Goal: Information Seeking & Learning: Learn about a topic

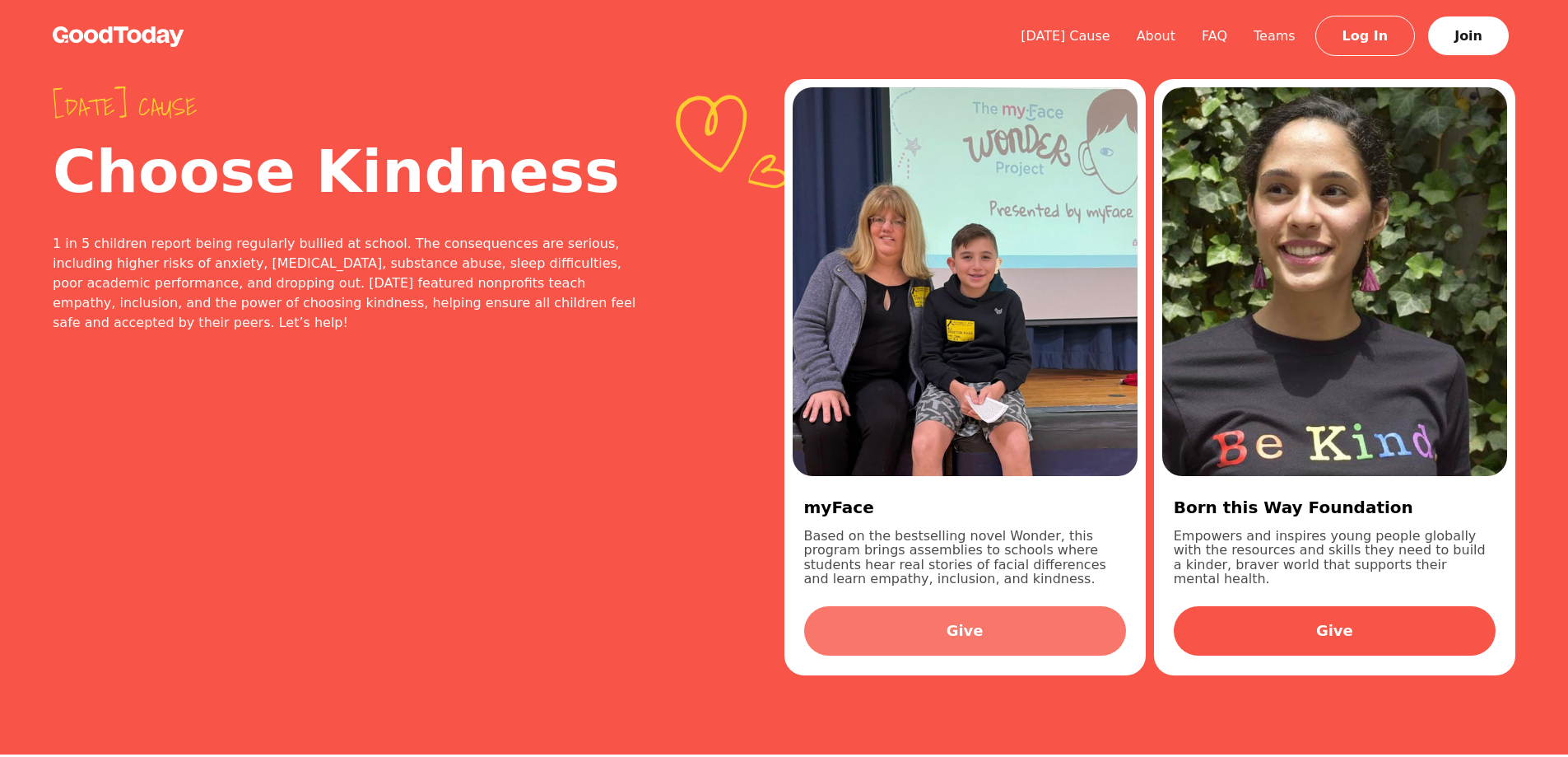
click at [909, 624] on link "Give" at bounding box center [965, 631] width 322 height 49
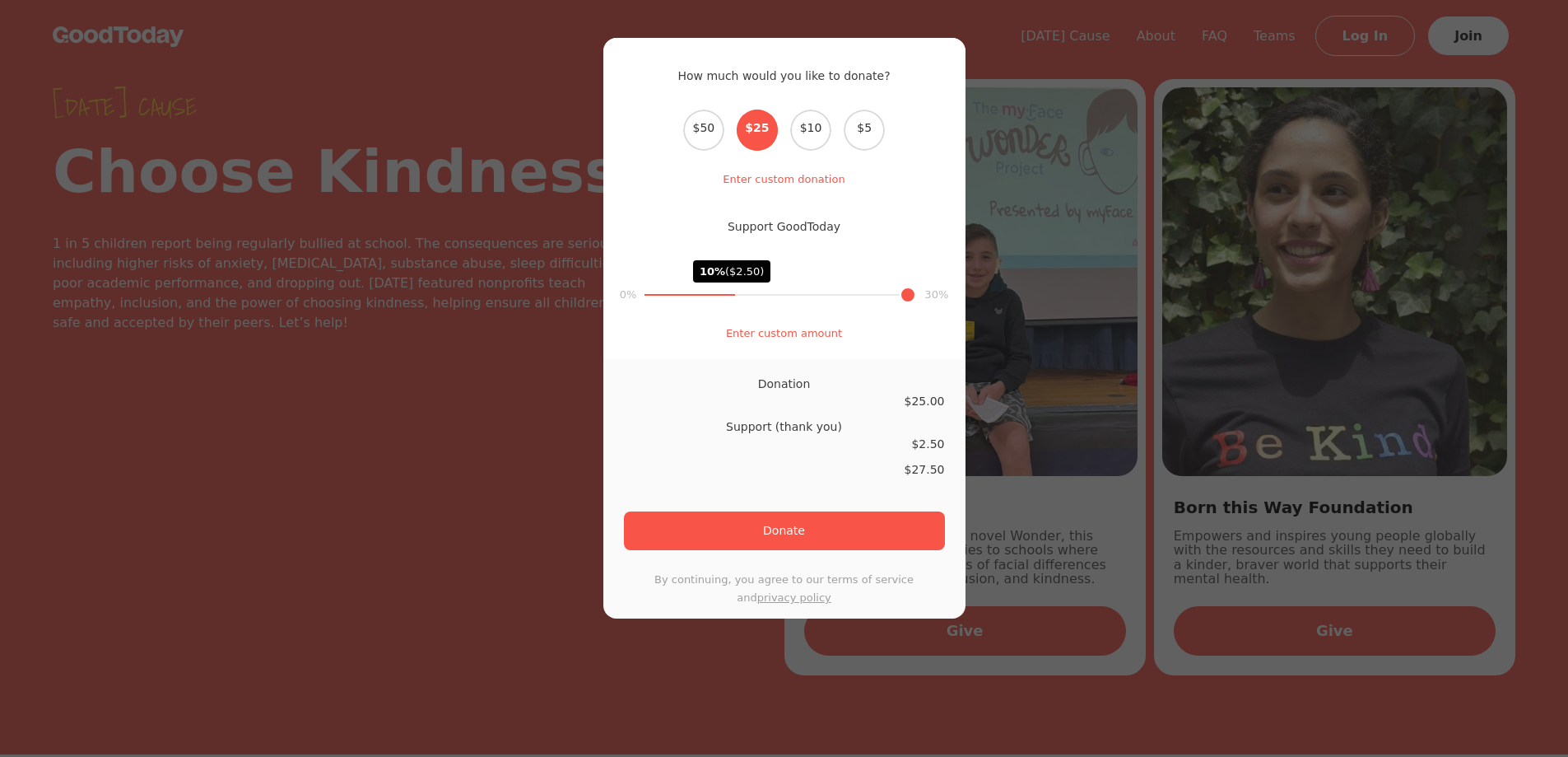
click at [1346, 439] on div "How much would you like to donate? Select the donation amount $50 $25 $10 $5 En…" at bounding box center [784, 378] width 1568 height 757
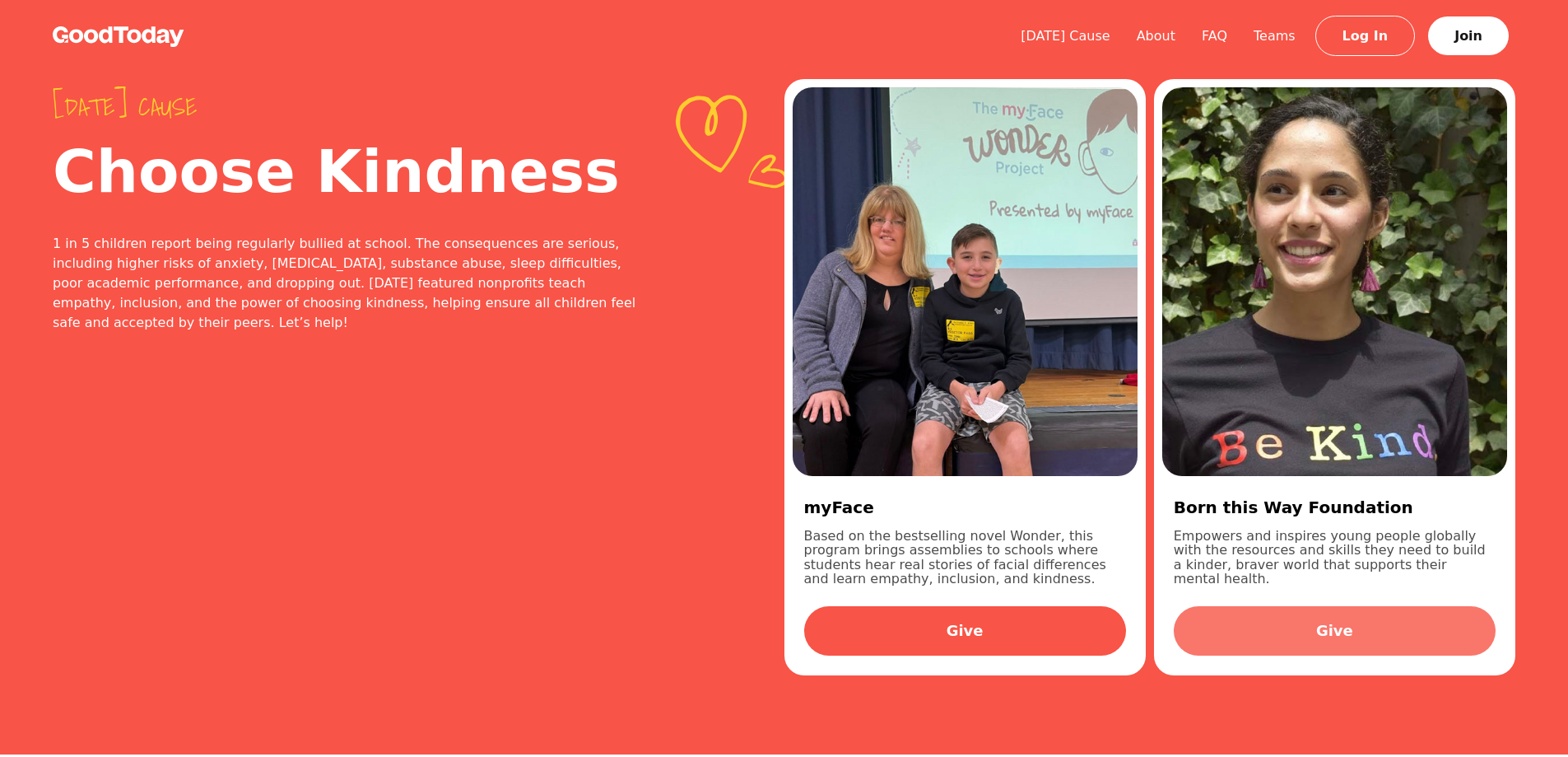
click at [1252, 638] on link "Give" at bounding box center [1335, 631] width 322 height 49
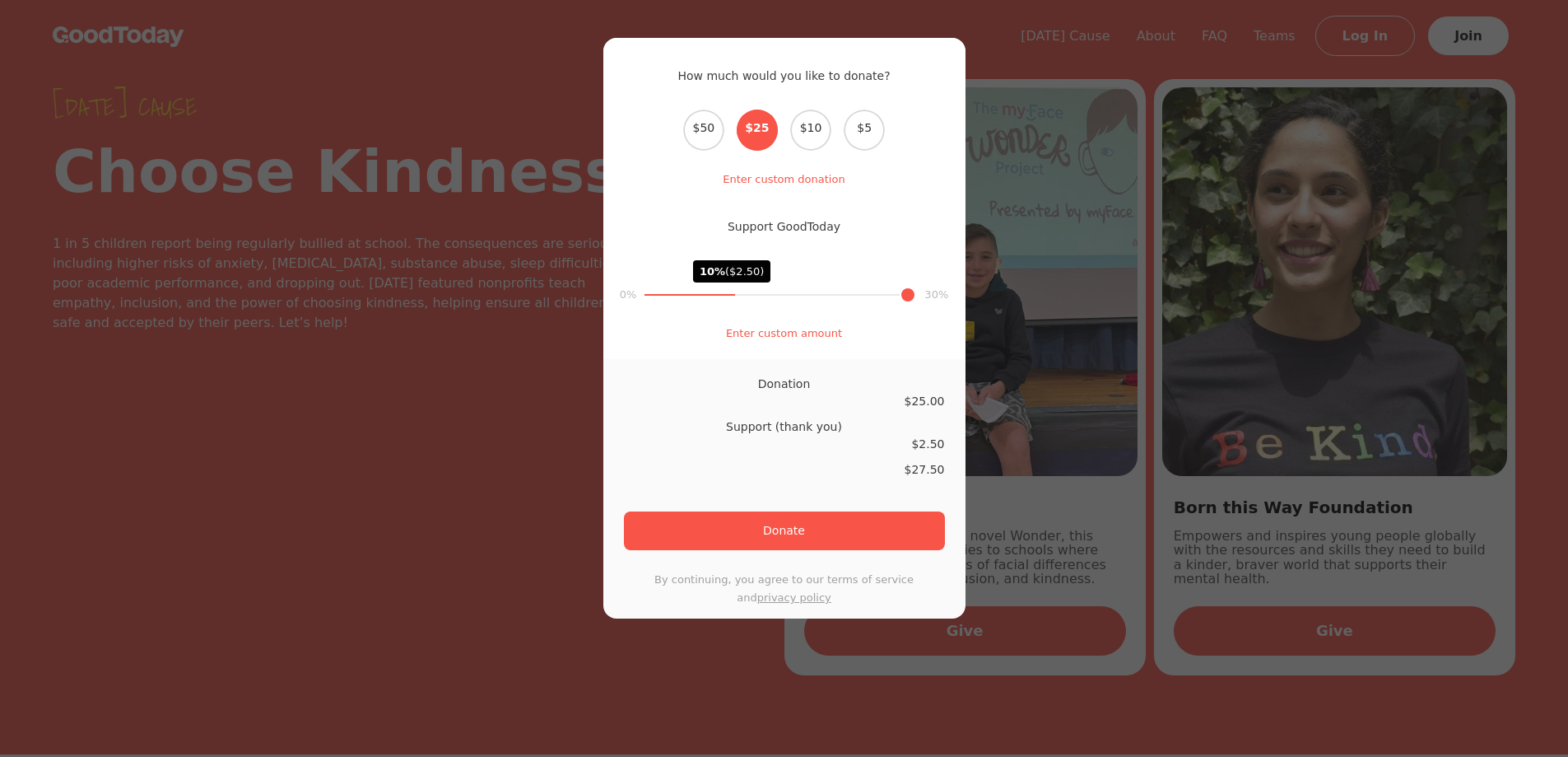
click at [1356, 348] on div "How much would you like to donate? Select the donation amount $50 $25 $10 $5 En…" at bounding box center [784, 378] width 1568 height 757
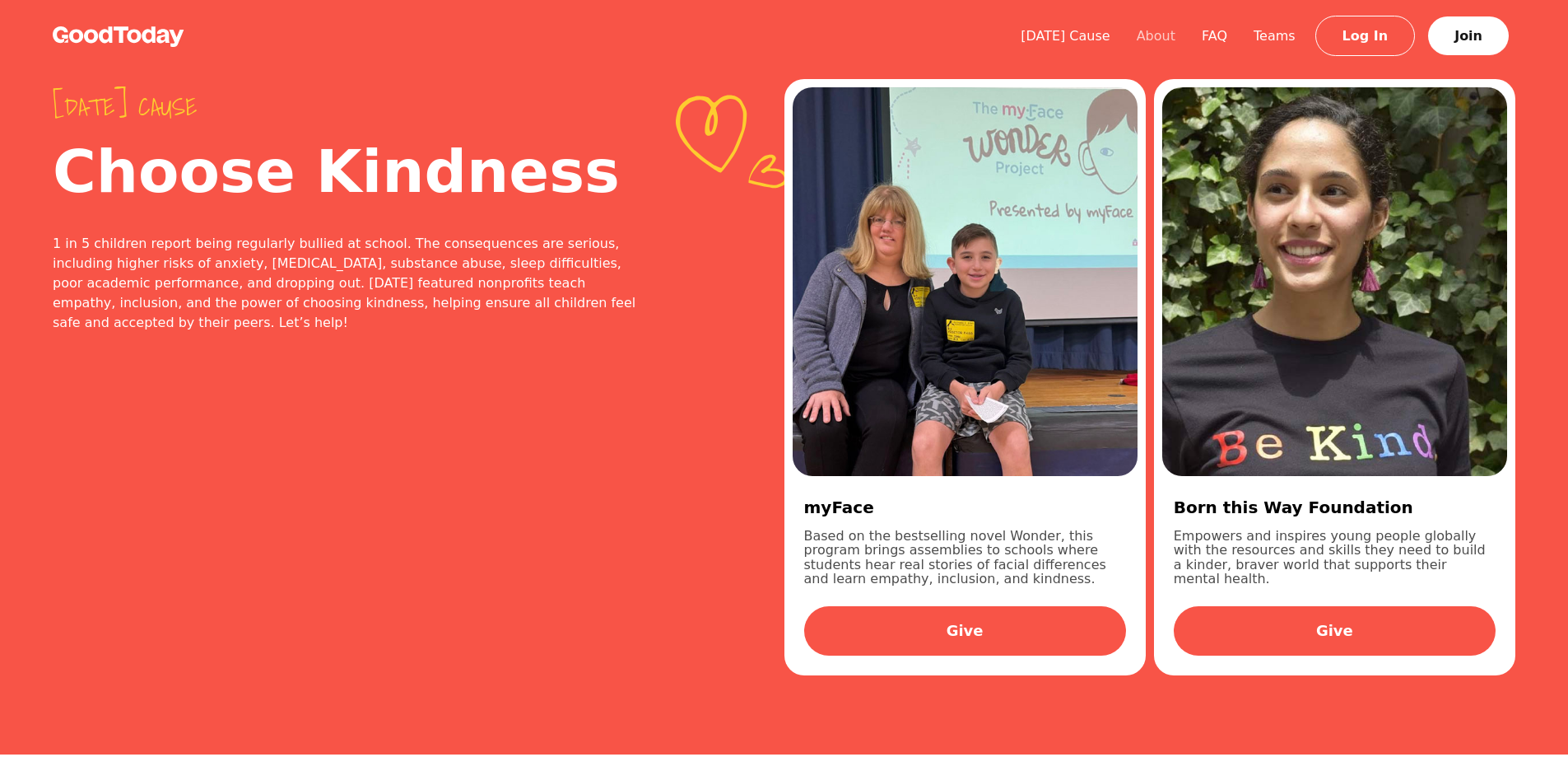
click at [1171, 35] on link "About" at bounding box center [1155, 35] width 65 height 15
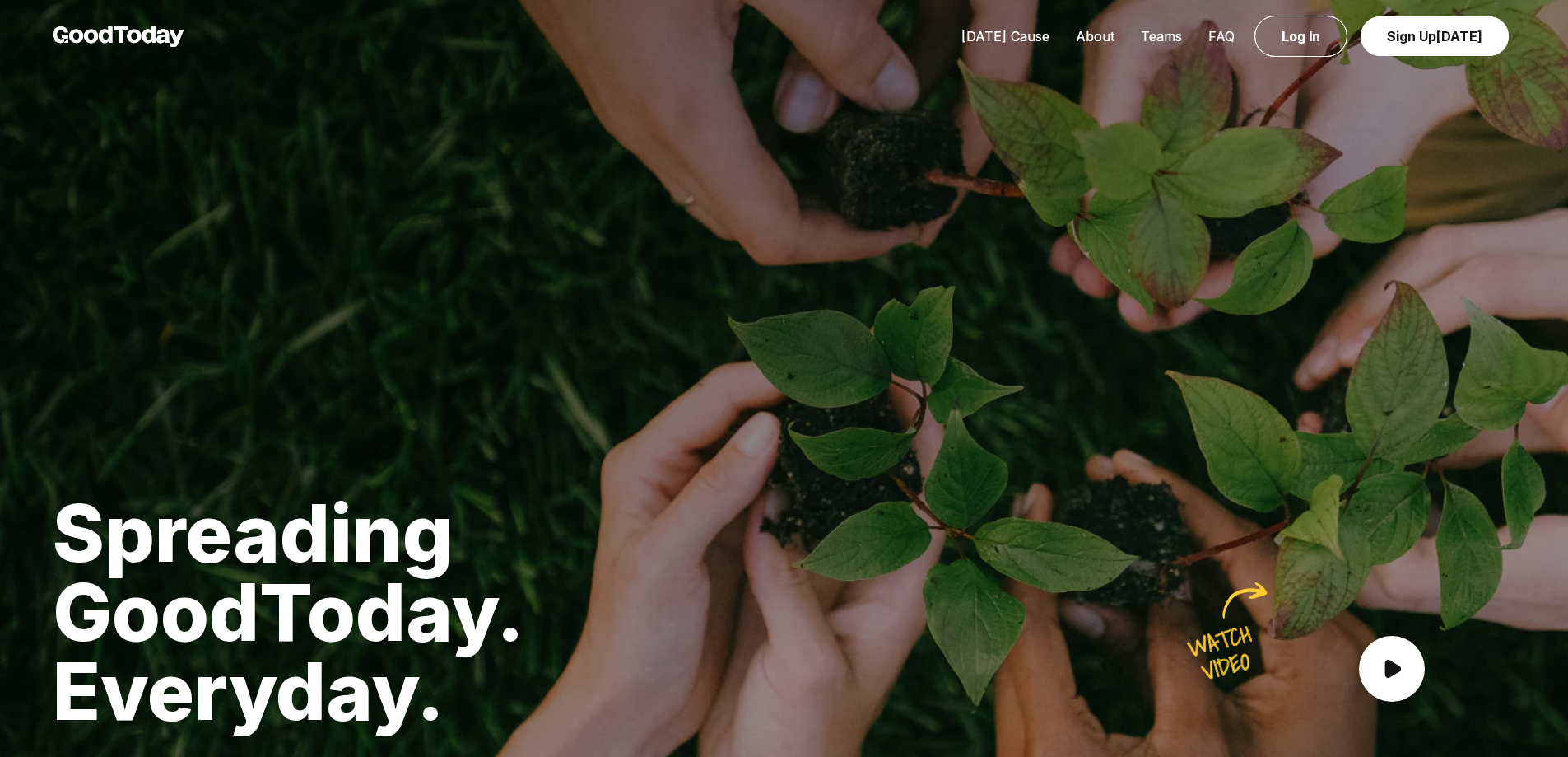
click at [1235, 35] on link "FAQ" at bounding box center [1221, 36] width 53 height 16
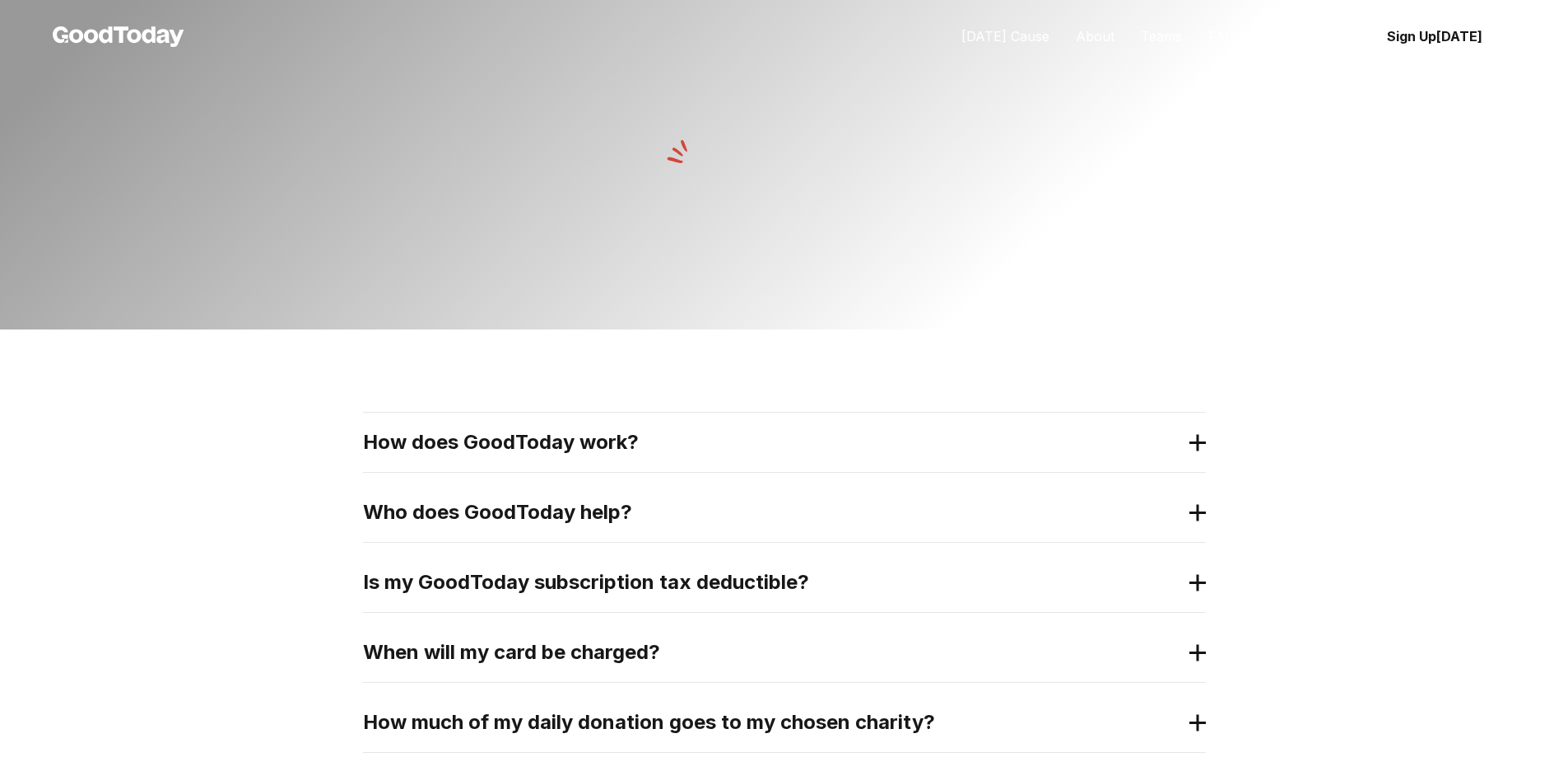
scroll to position [83, 0]
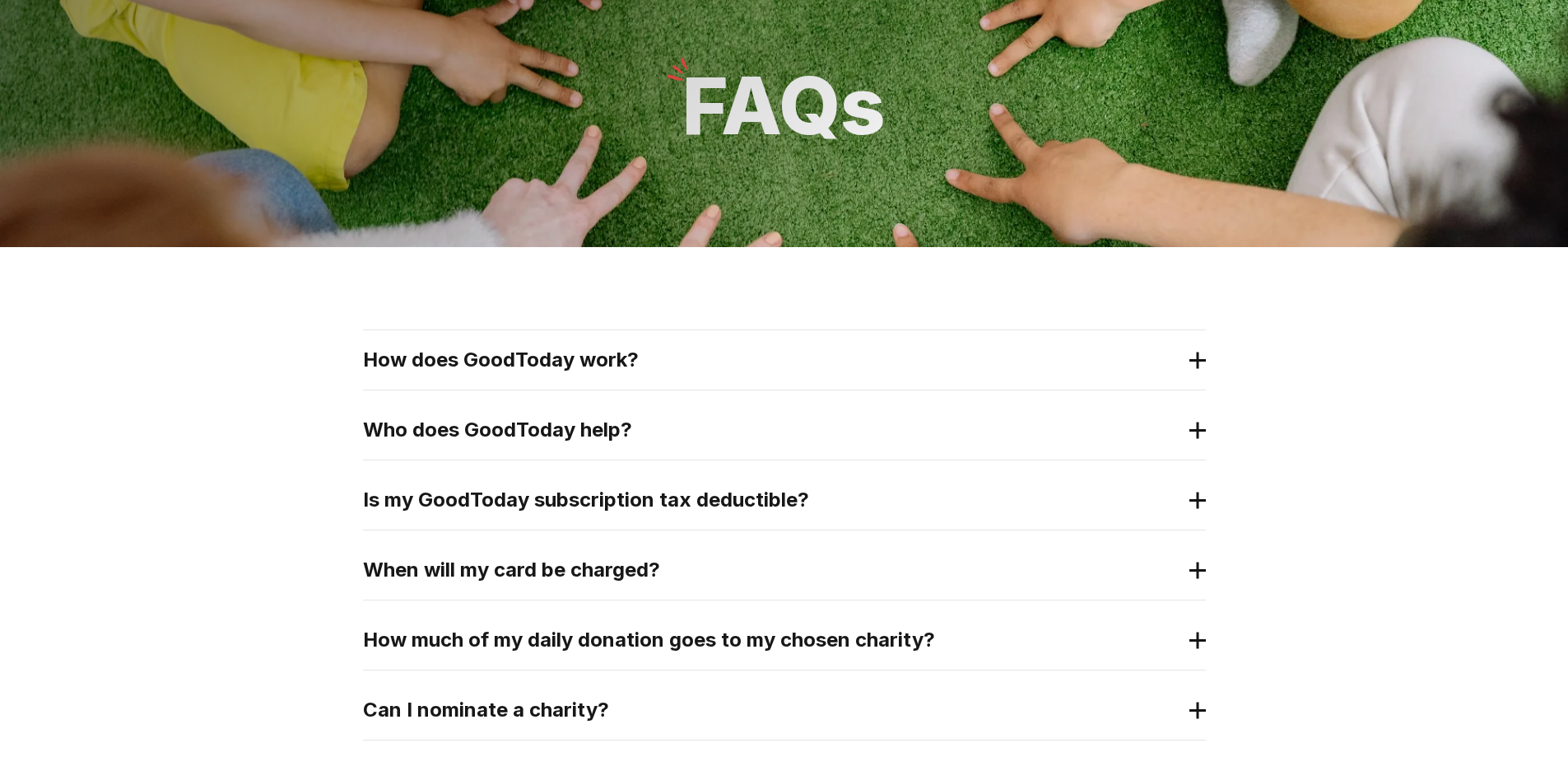
click at [608, 359] on h2 "How does GoodToday work?" at bounding box center [771, 359] width 817 height 26
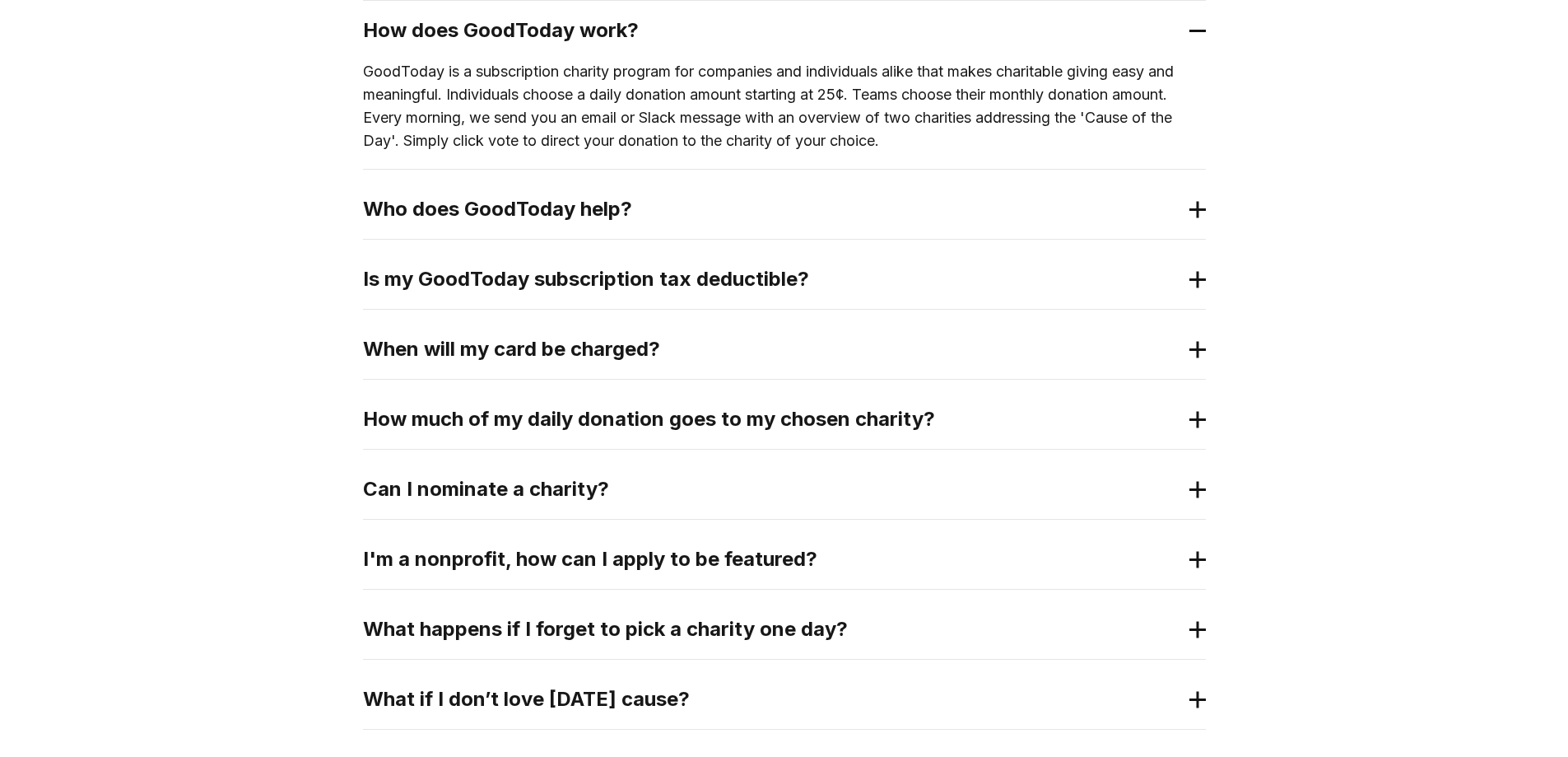
scroll to position [494, 0]
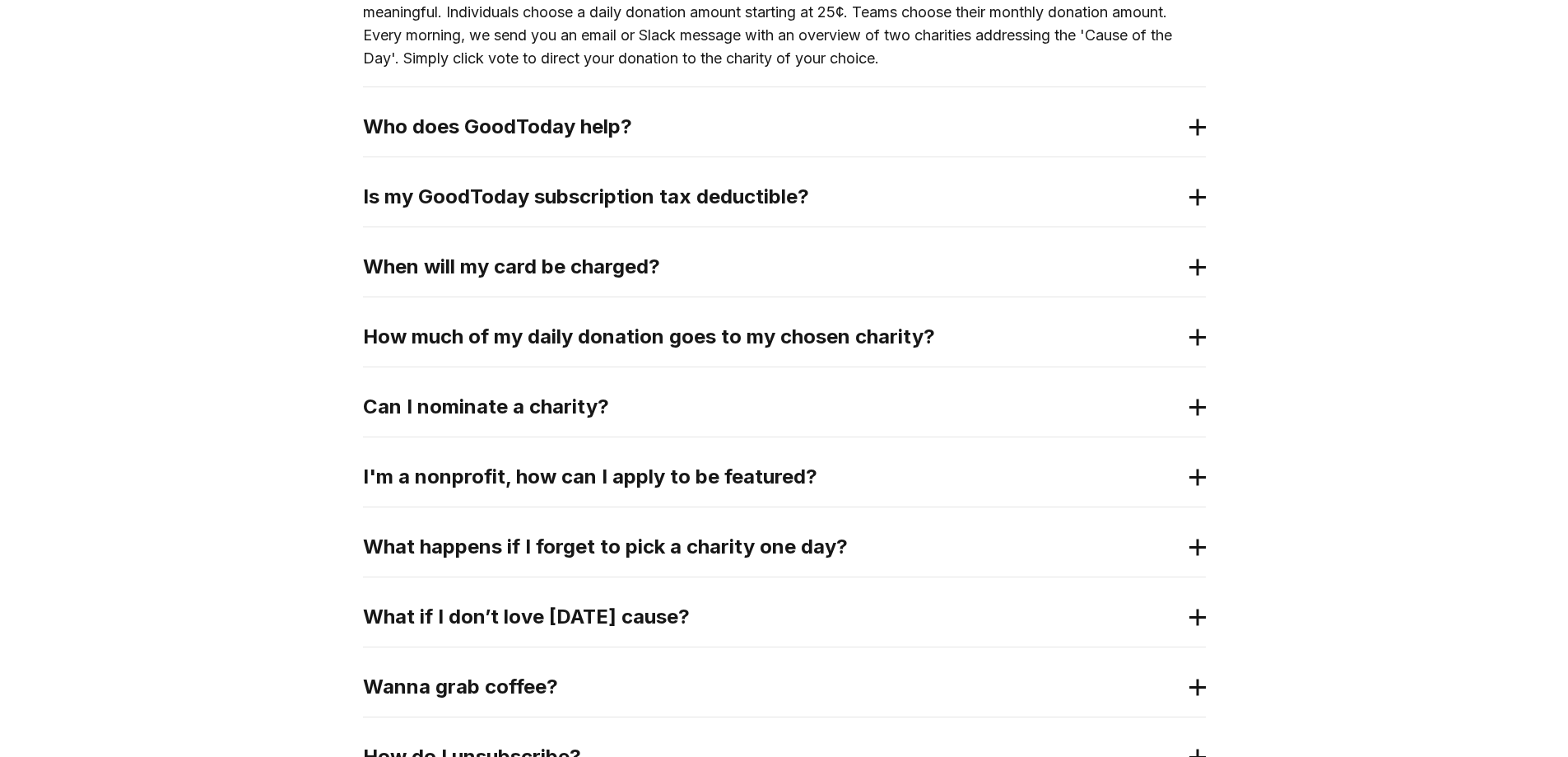
click at [603, 461] on div "I'm a nonprofit, how can I apply to be featured?" at bounding box center [784, 476] width 843 height 59
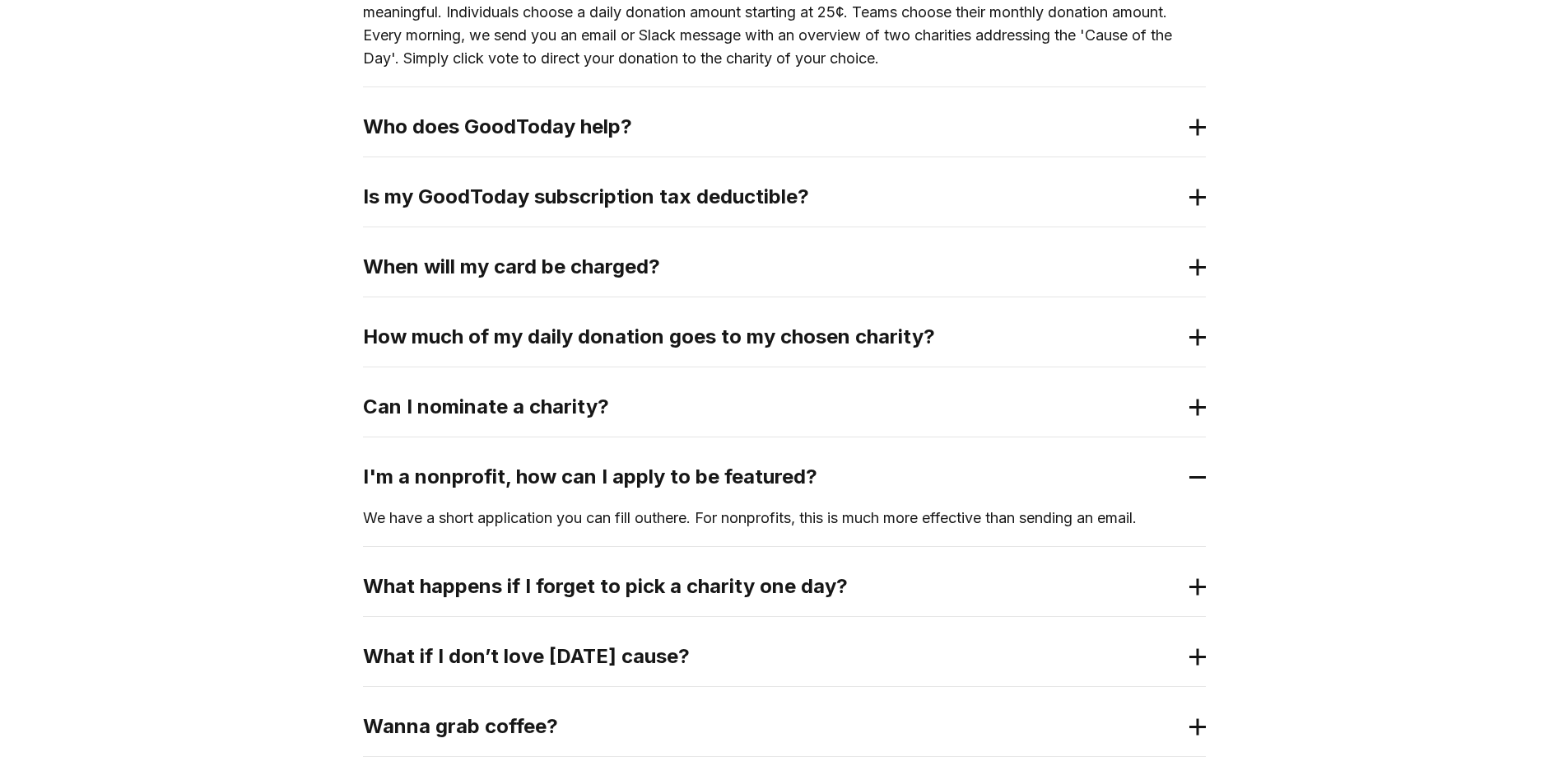
click at [647, 338] on h2 "How much of my daily donation goes to my chosen charity?" at bounding box center [771, 337] width 817 height 26
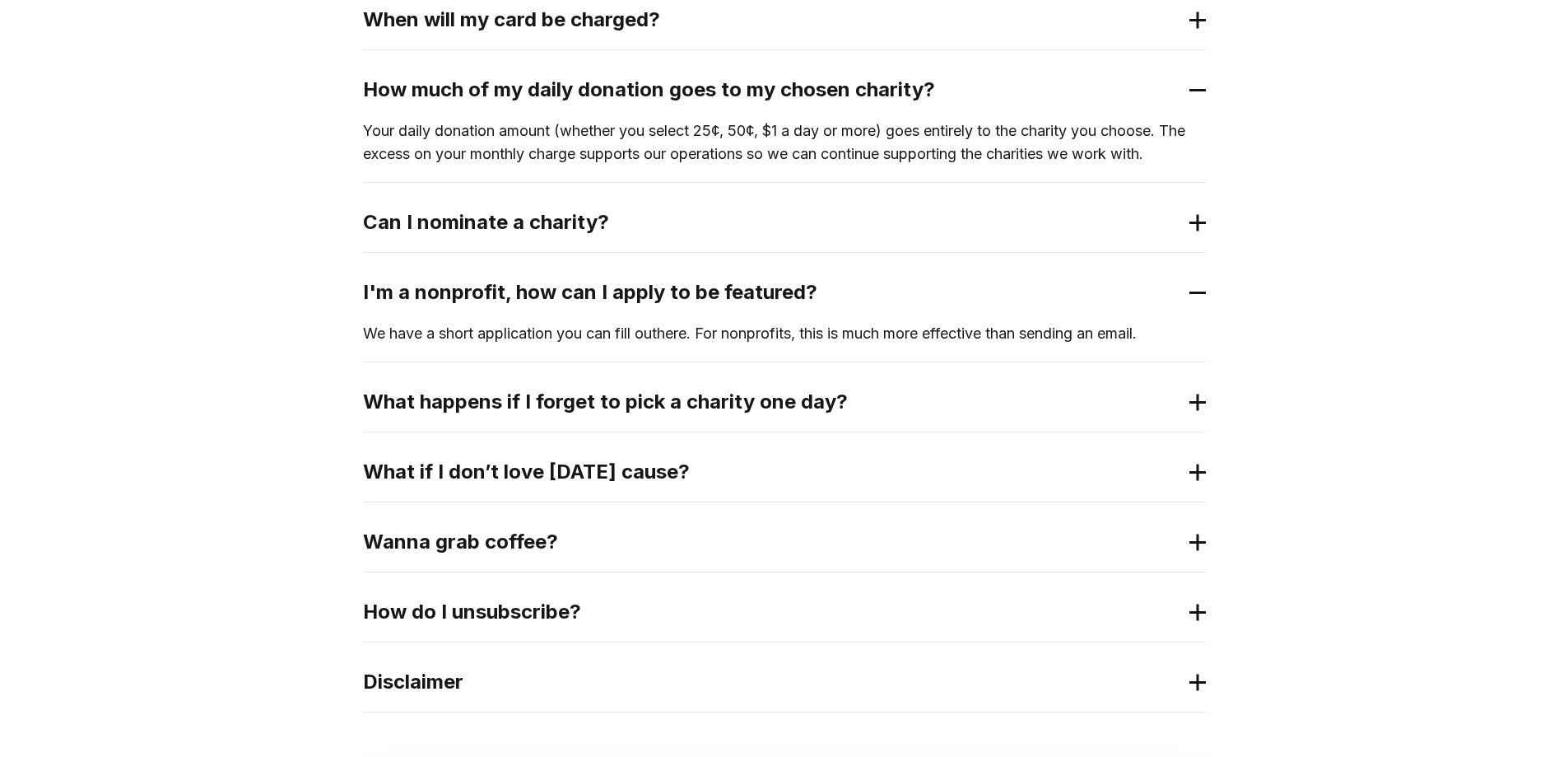
scroll to position [906, 0]
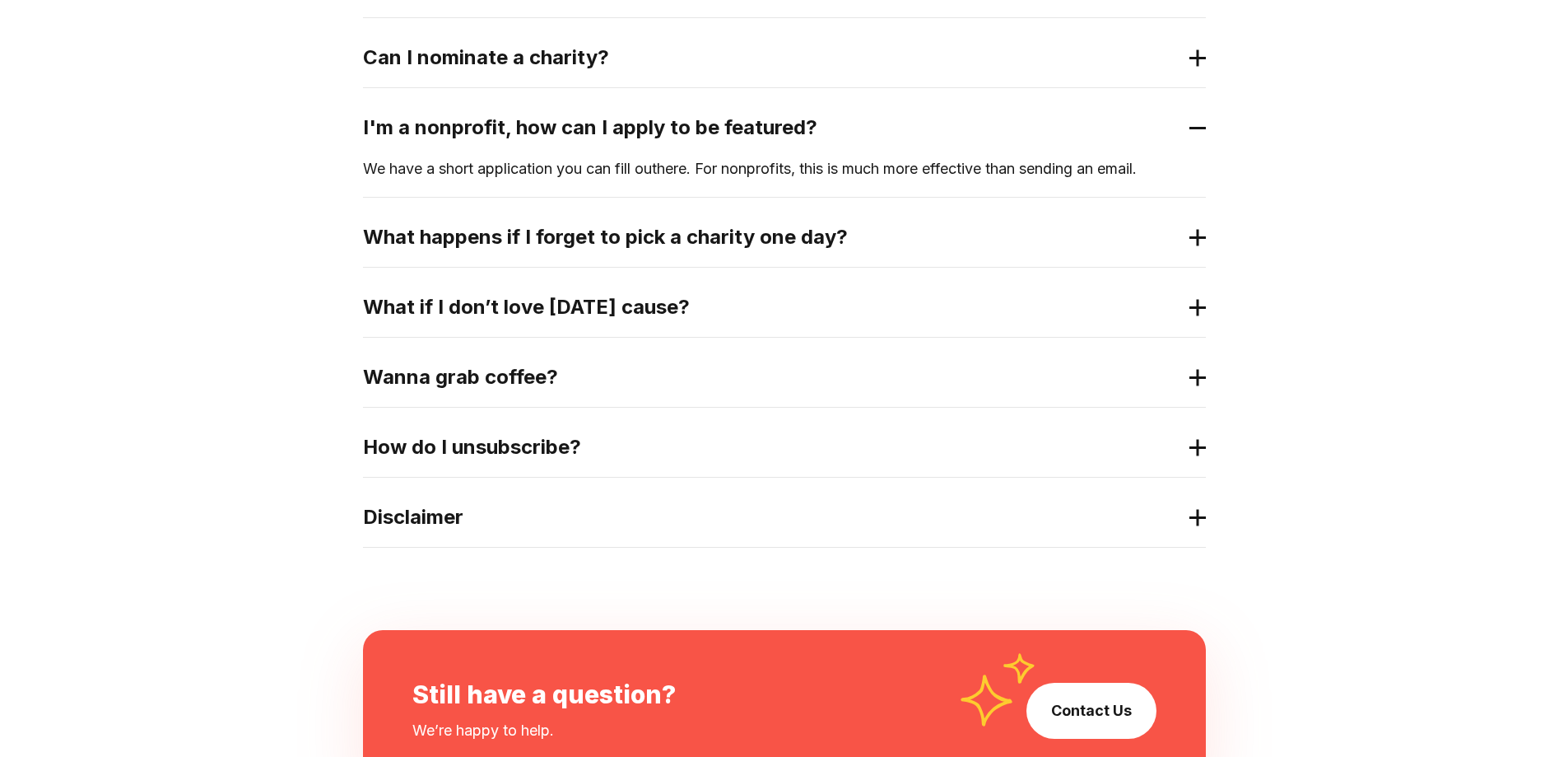
click at [557, 382] on h2 "Wanna grab coffee?" at bounding box center [771, 377] width 817 height 26
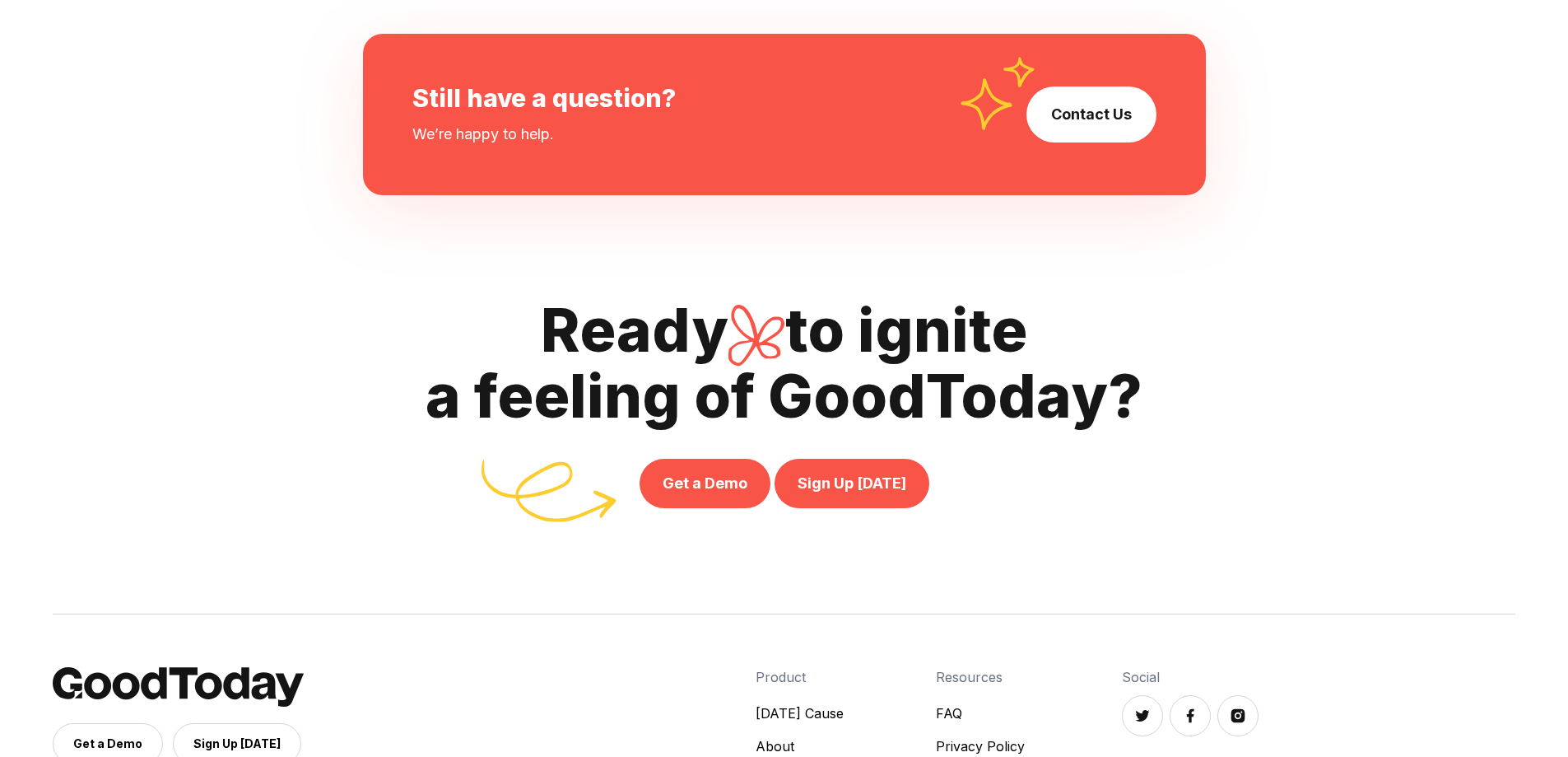
scroll to position [1748, 0]
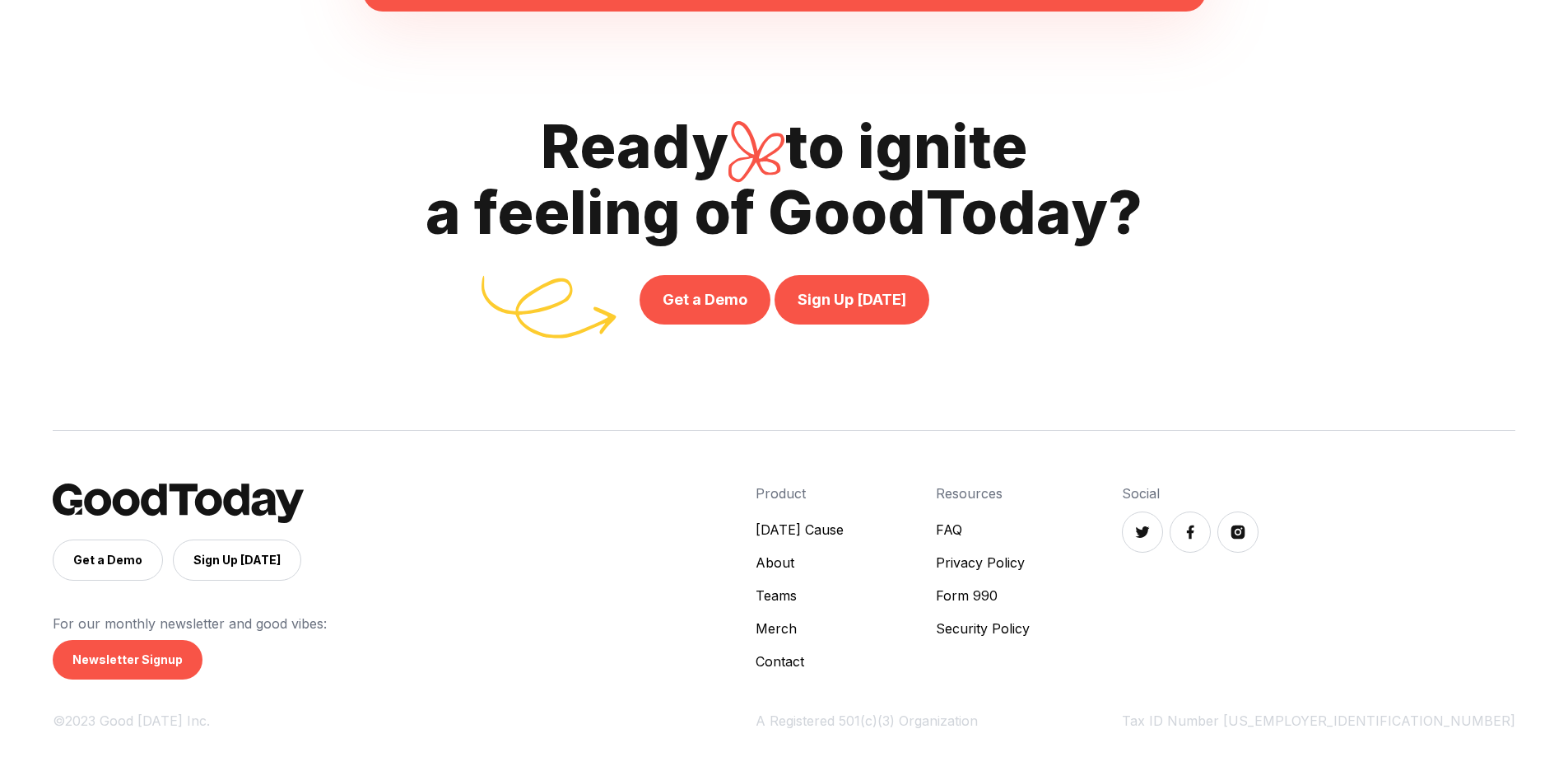
click at [844, 656] on link "Contact" at bounding box center [799, 661] width 88 height 20
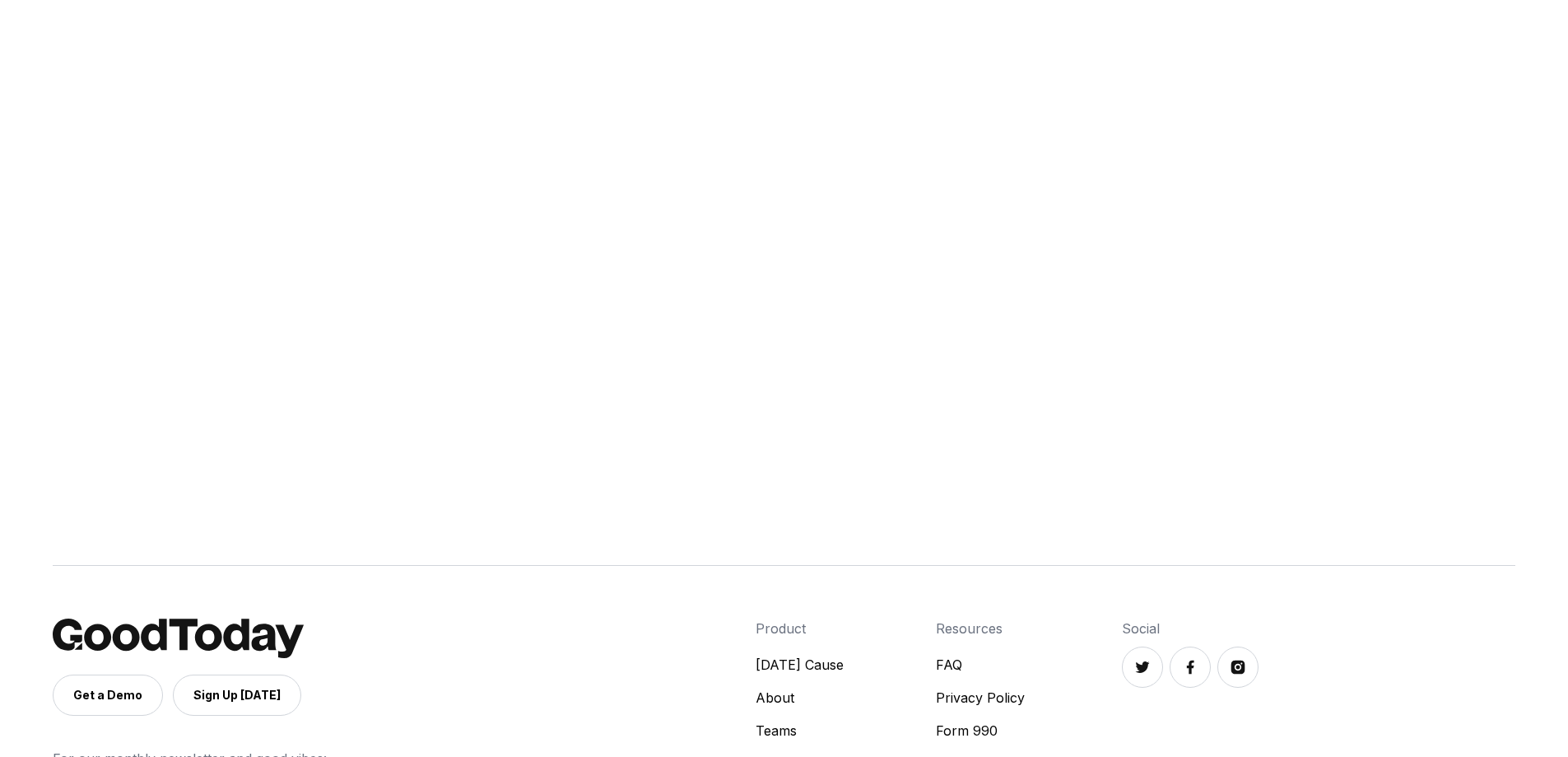
scroll to position [547, 0]
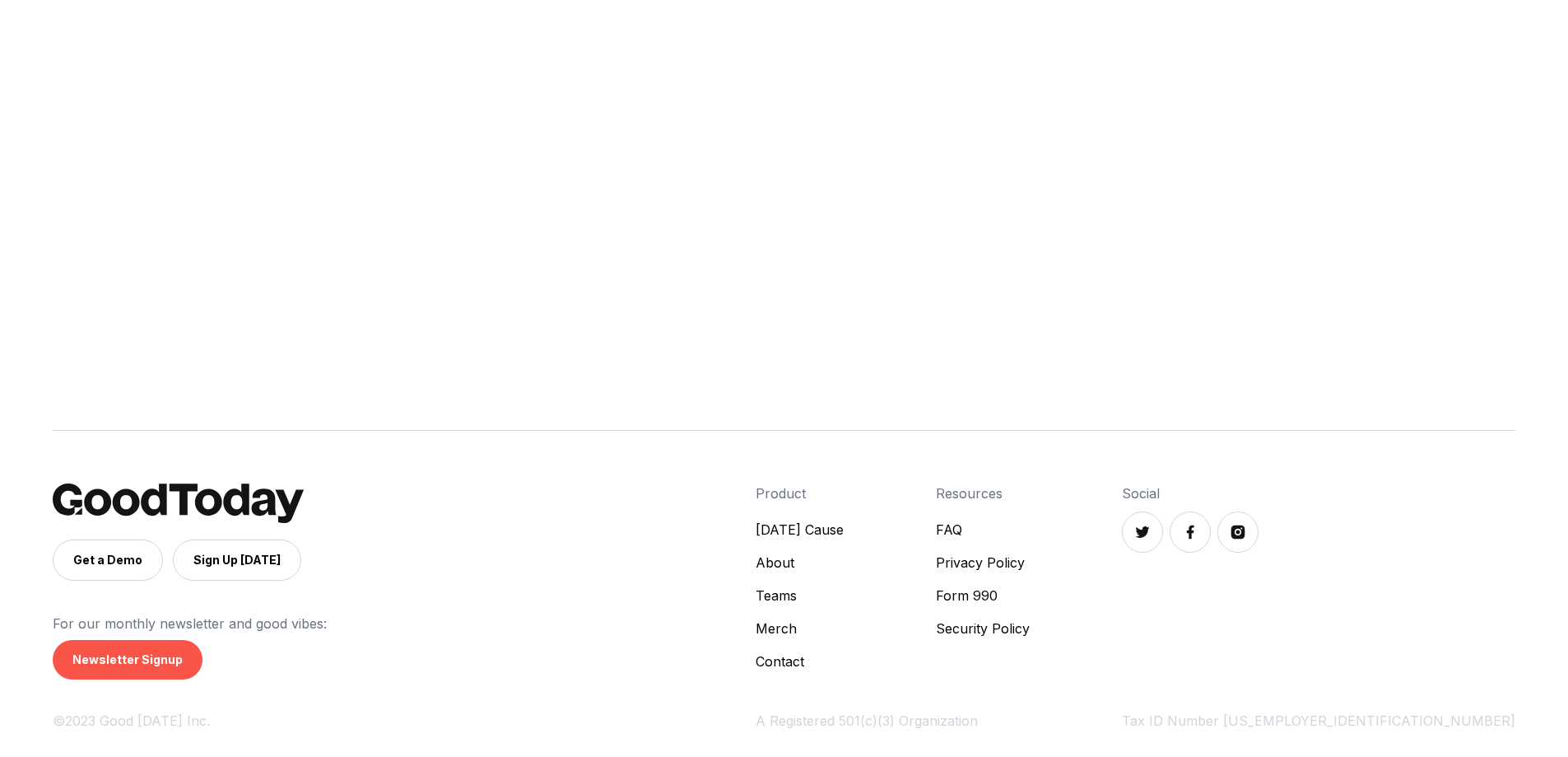
click at [844, 619] on link "Merch" at bounding box center [799, 629] width 88 height 20
